Goal: Find specific page/section: Find specific page/section

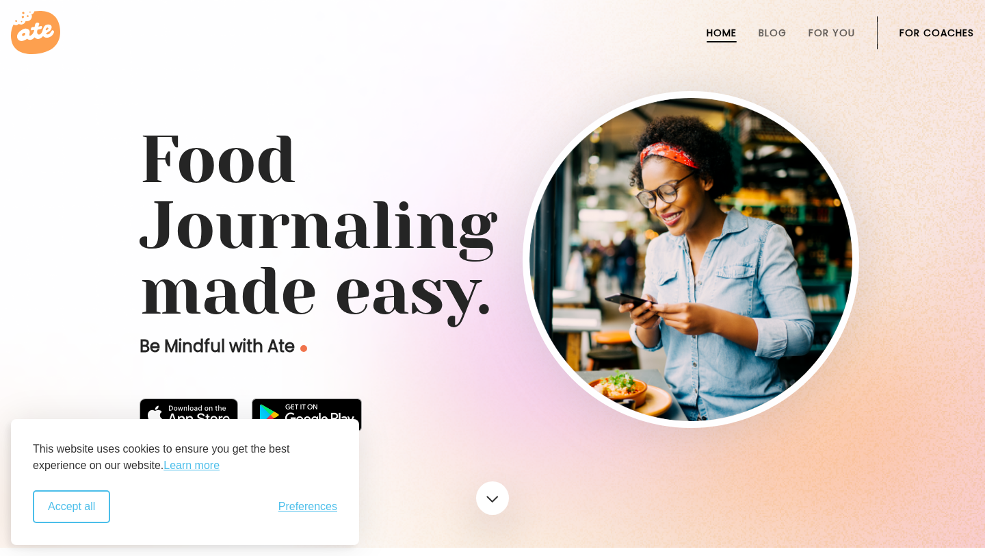
click at [79, 510] on button "Accept all" at bounding box center [71, 506] width 77 height 33
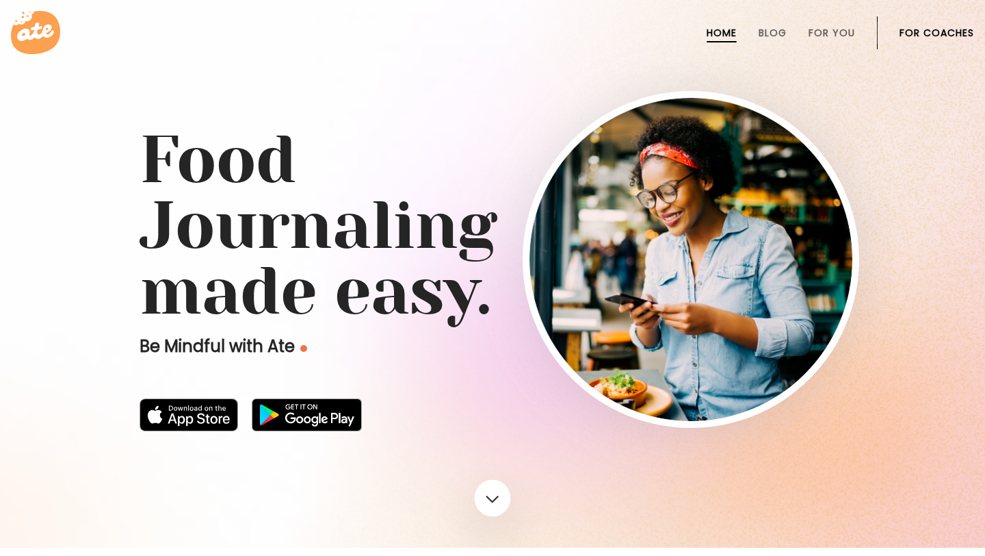
click at [489, 493] on link at bounding box center [493, 498] width 36 height 37
click at [500, 501] on link at bounding box center [493, 498] width 36 height 37
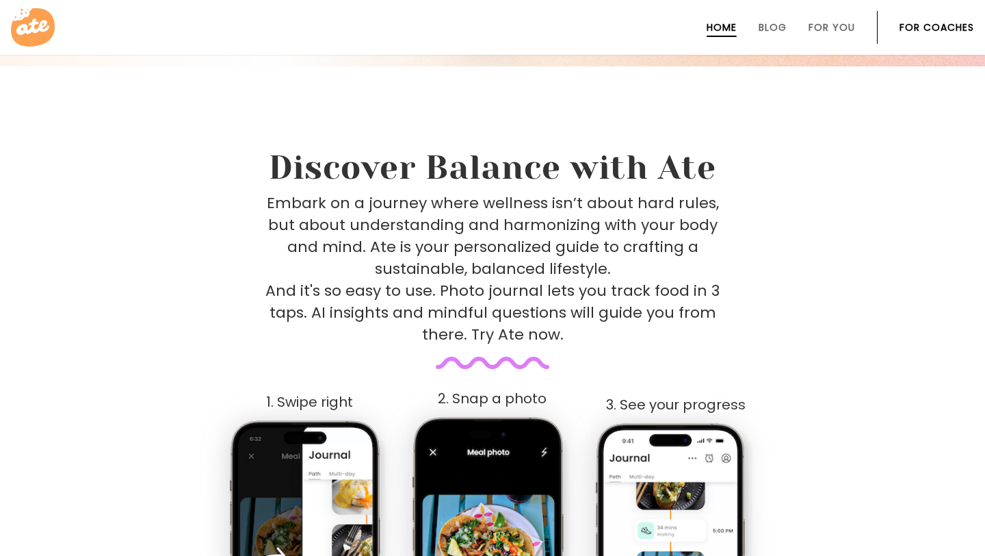
scroll to position [482, 0]
click at [954, 23] on link "For Coaches" at bounding box center [937, 27] width 75 height 11
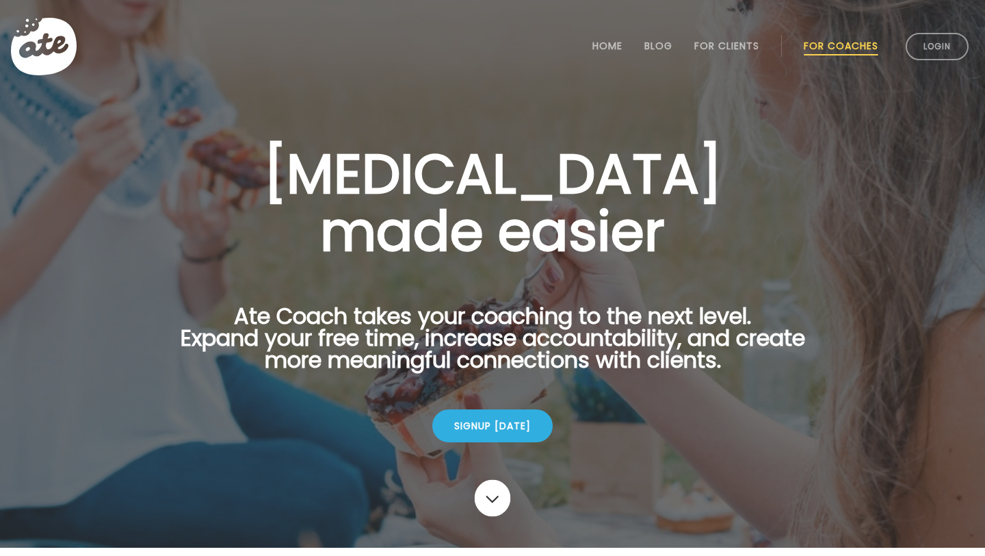
click at [484, 502] on link at bounding box center [493, 498] width 36 height 37
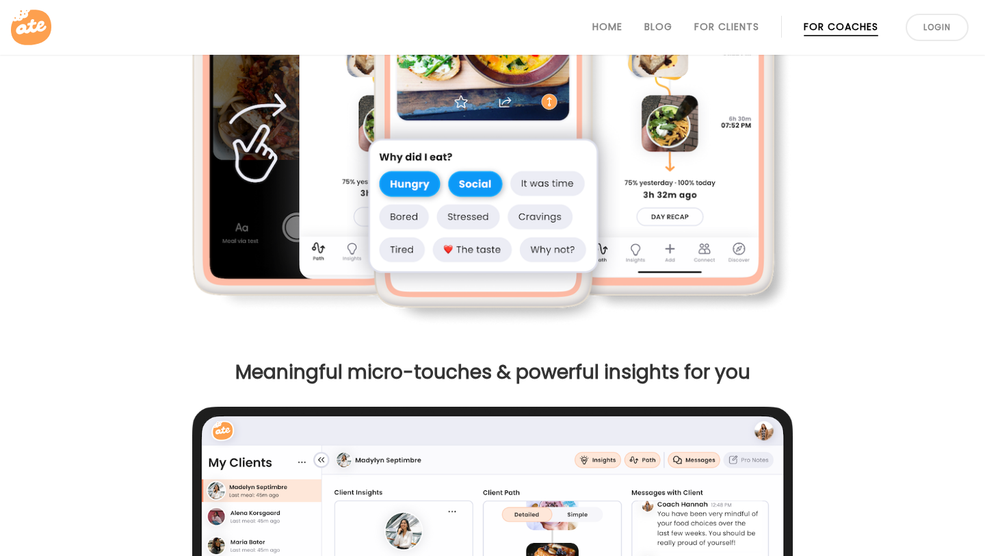
scroll to position [1126, 0]
